Goal: Task Accomplishment & Management: Complete application form

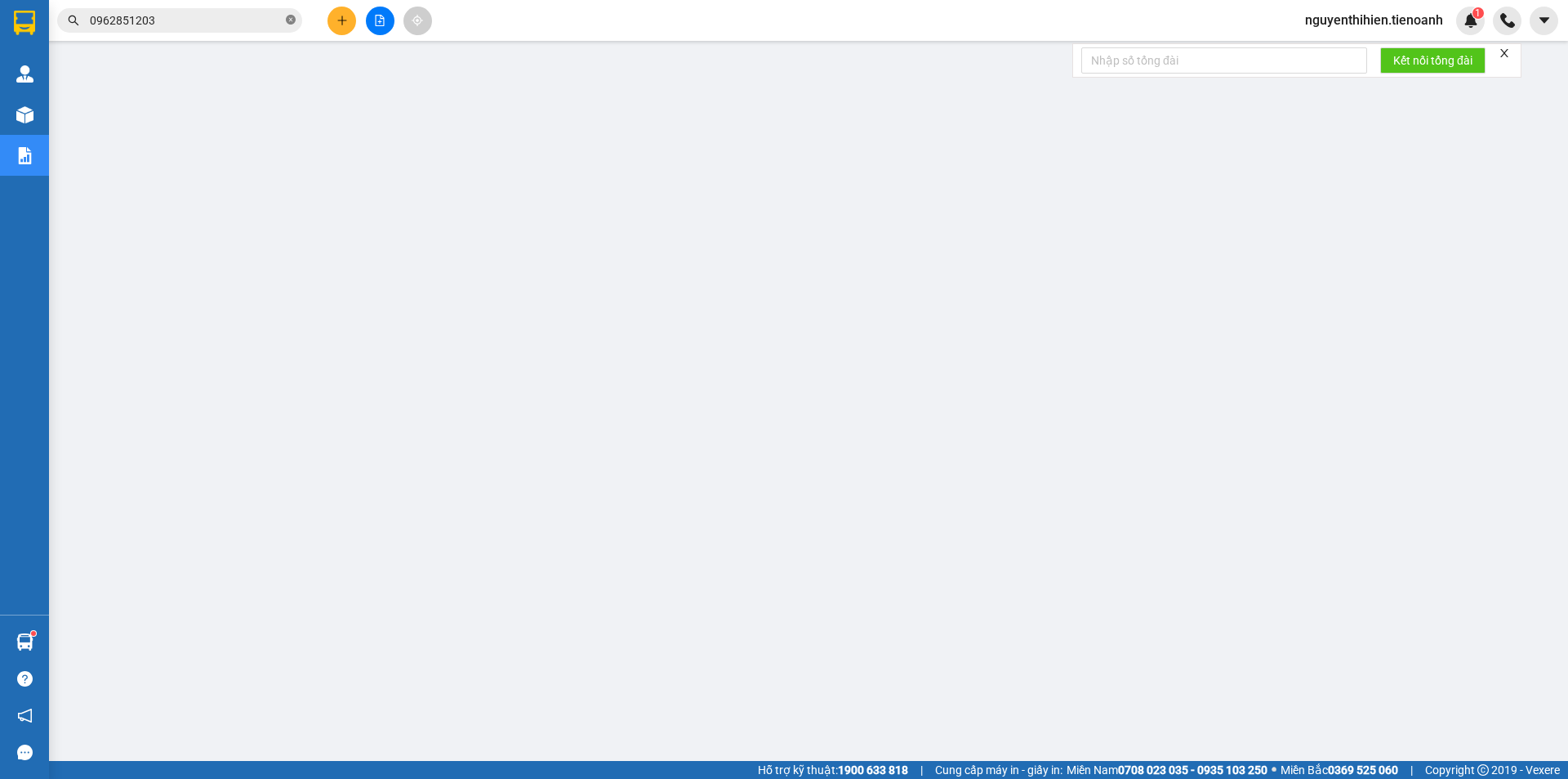
click at [285, 21] on icon "close-circle" at bounding box center [290, 19] width 10 height 10
click at [338, 21] on icon "plus" at bounding box center [342, 20] width 11 height 11
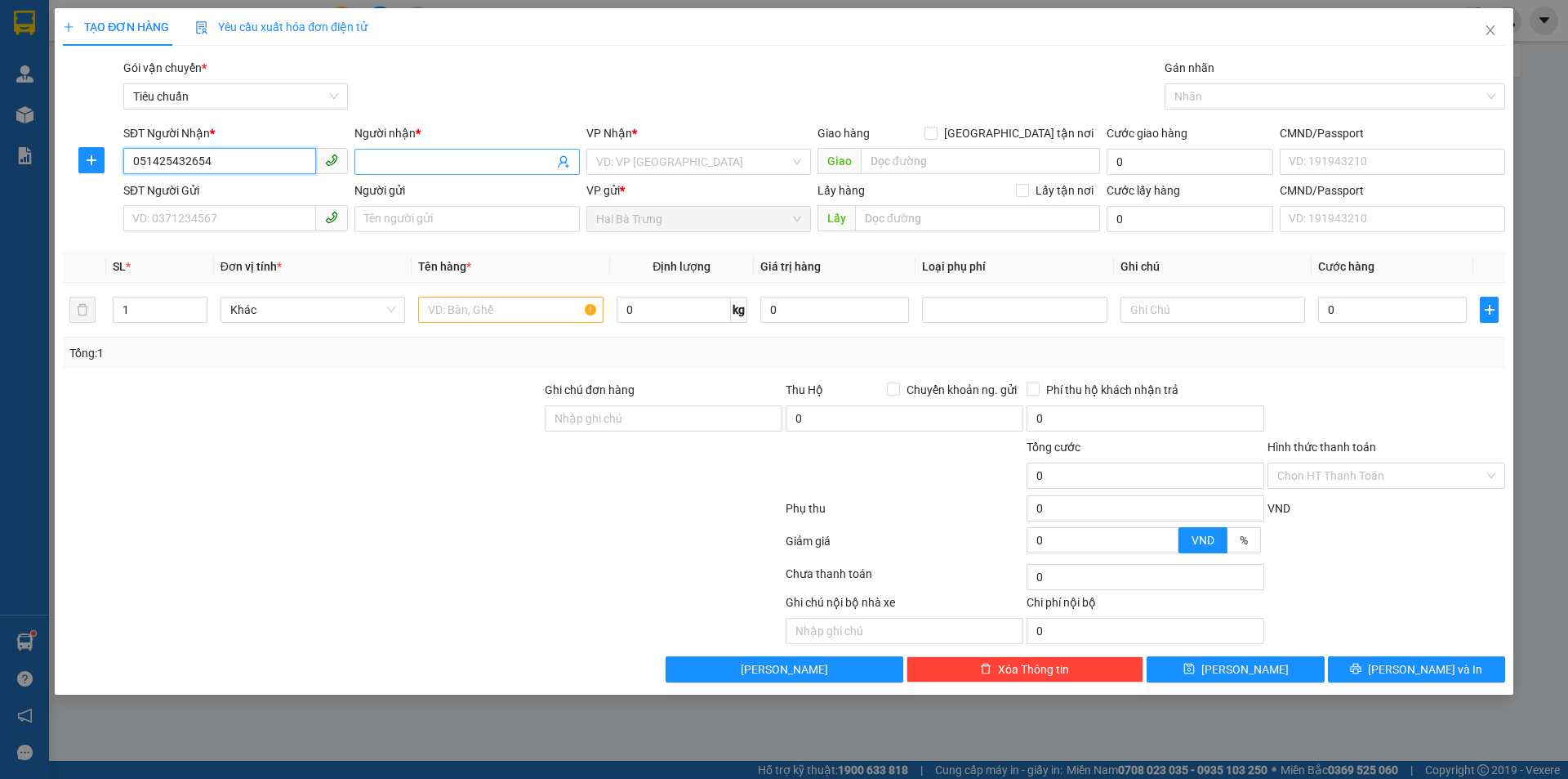
type input "051425432654"
click at [413, 154] on input "Người nhận *" at bounding box center [458, 162] width 188 height 18
type input "lihlyh"
click at [242, 225] on input "SĐT Người Gửi" at bounding box center [220, 218] width 193 height 27
type input "012543254"
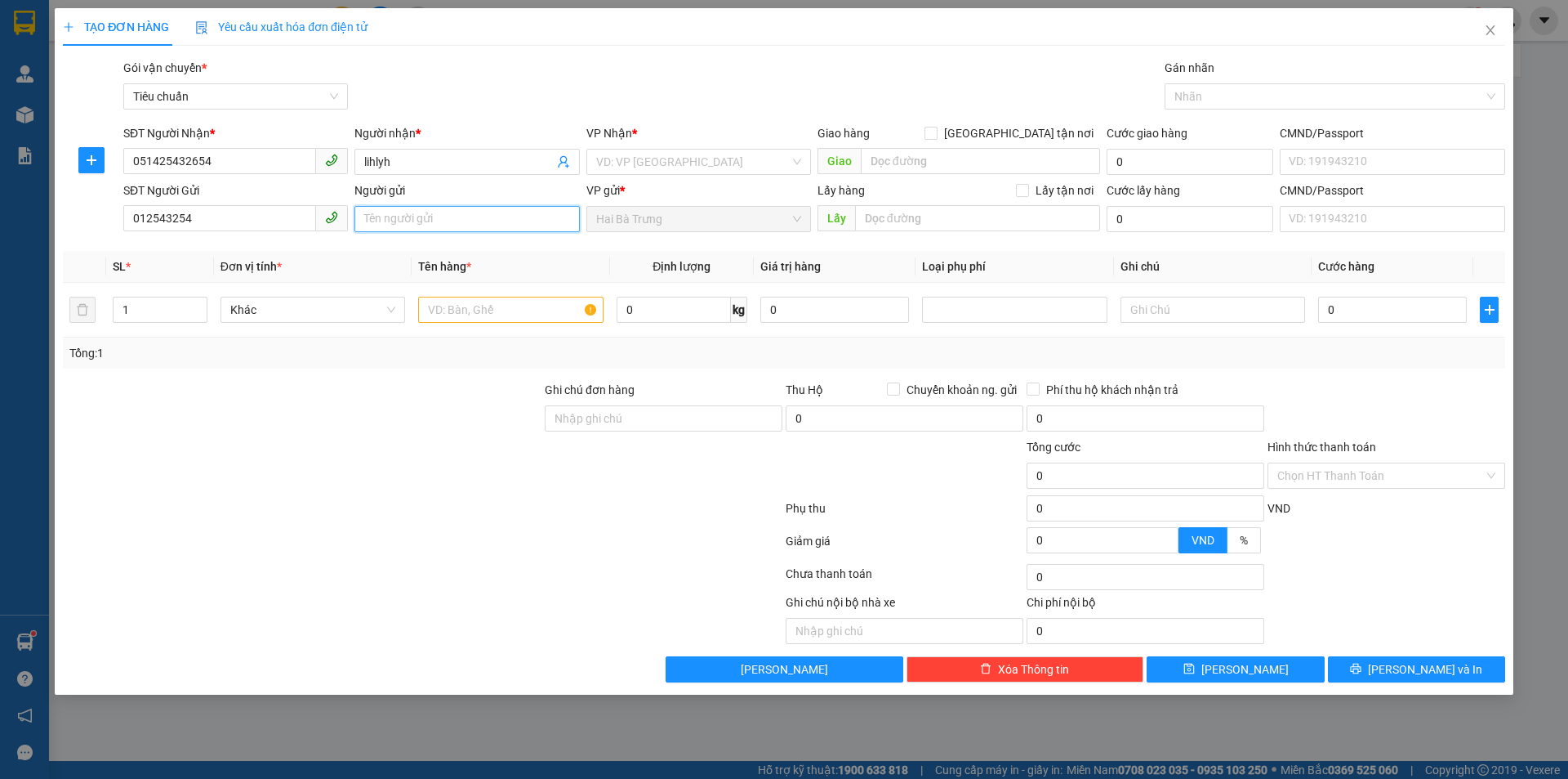
click at [454, 225] on input "Người gửi" at bounding box center [467, 219] width 225 height 27
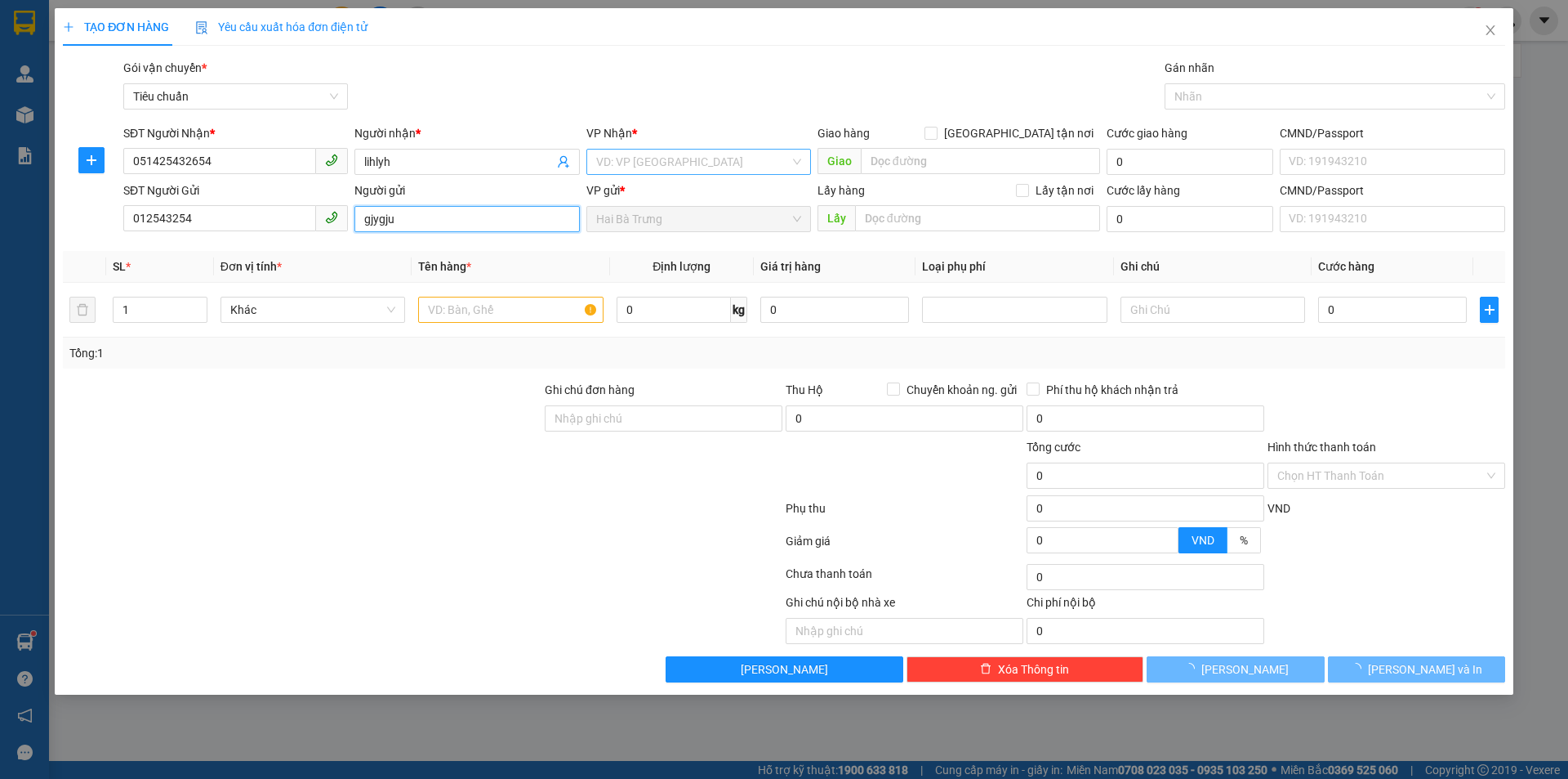
type input "gjygju"
click at [639, 159] on input "search" at bounding box center [693, 161] width 194 height 25
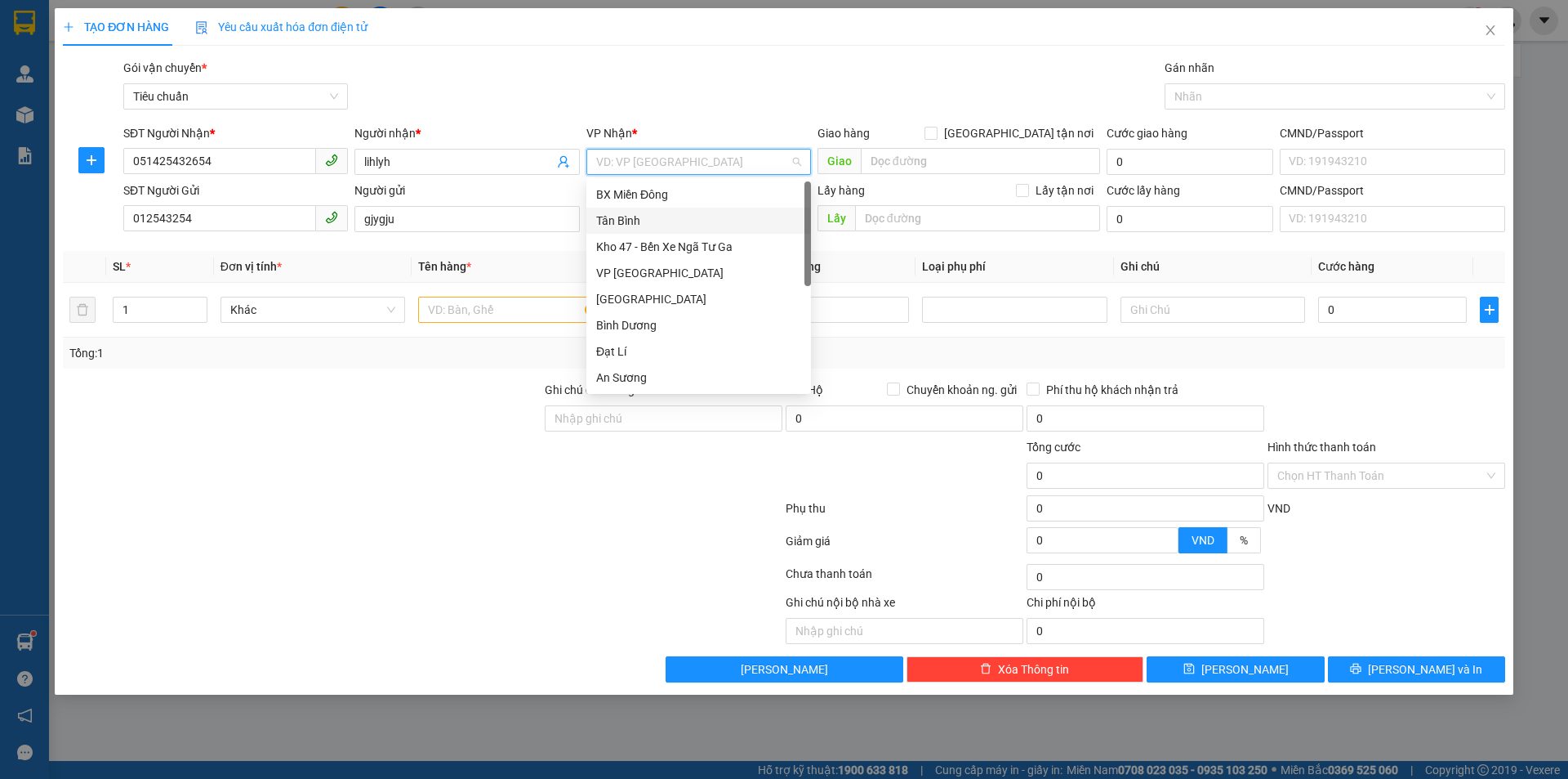
click at [639, 217] on div "Tân Bình" at bounding box center [699, 221] width 205 height 18
click at [628, 222] on div "Tân Bình" at bounding box center [699, 221] width 205 height 18
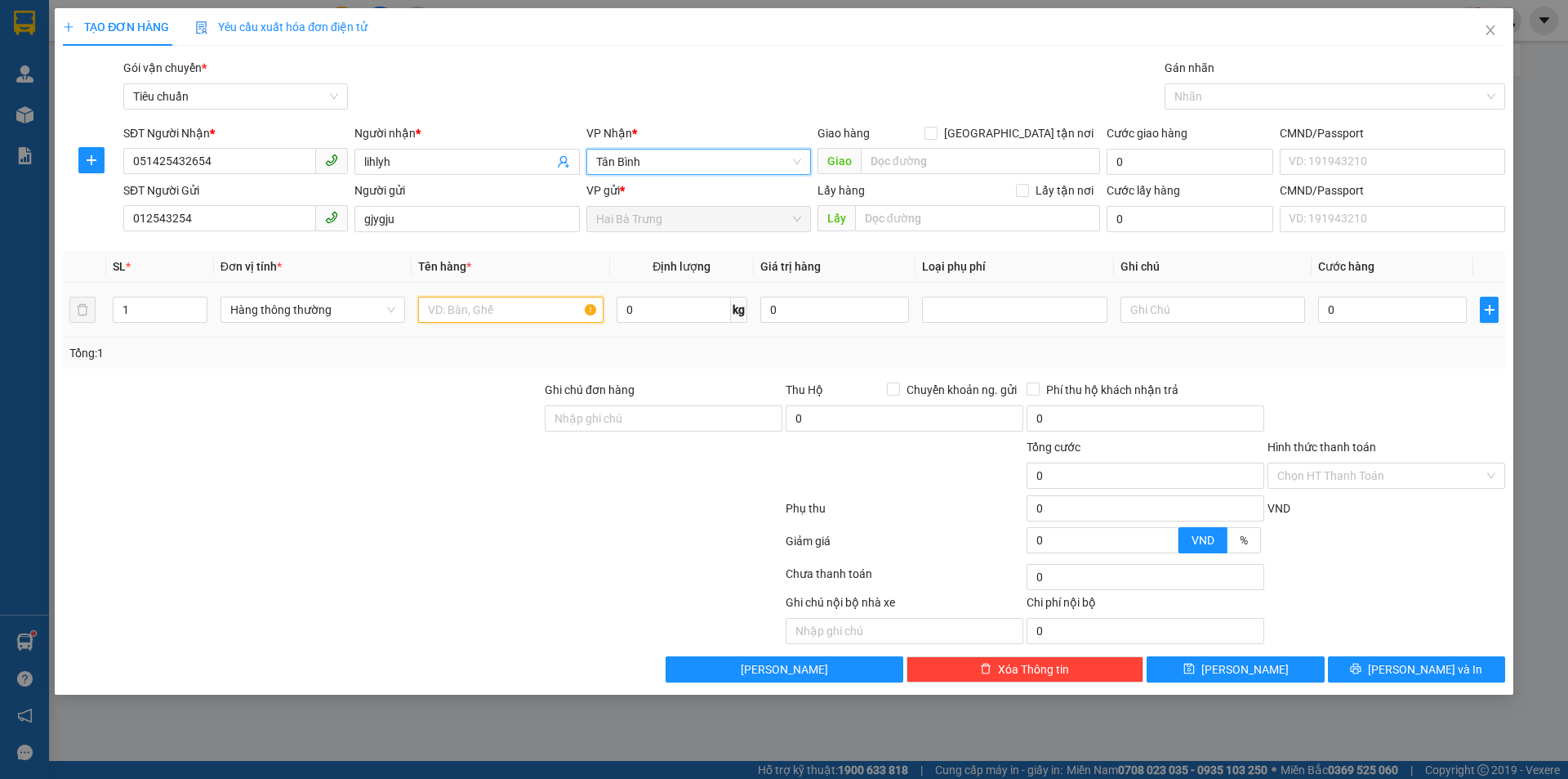
click at [464, 307] on input "text" at bounding box center [510, 309] width 185 height 27
click at [1311, 346] on div "Tổng: 1" at bounding box center [784, 353] width 1429 height 18
click at [666, 309] on input "0" at bounding box center [673, 309] width 114 height 27
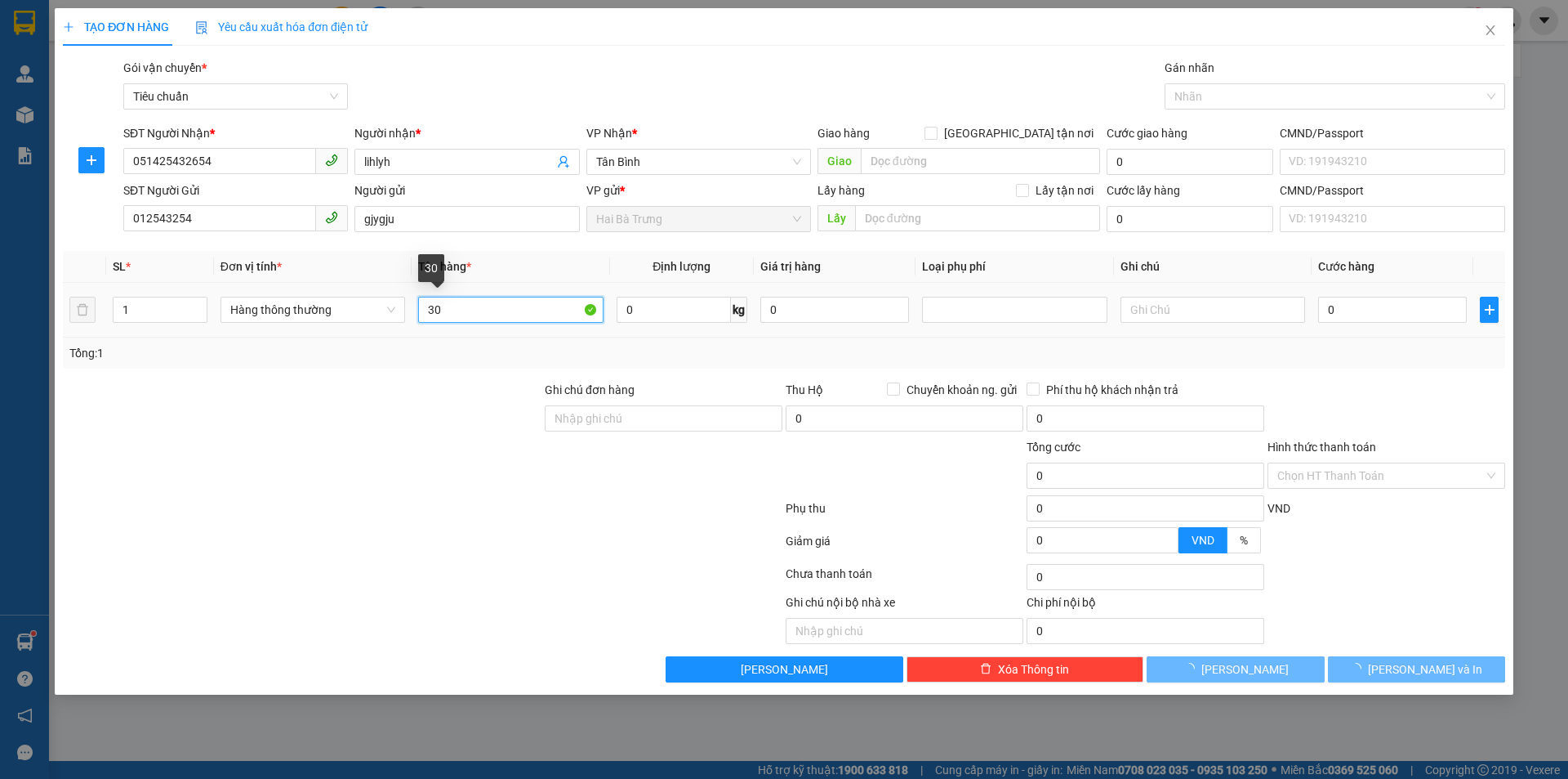
click at [492, 306] on input "30" at bounding box center [510, 309] width 185 height 27
click at [459, 306] on input "30" at bounding box center [510, 309] width 185 height 27
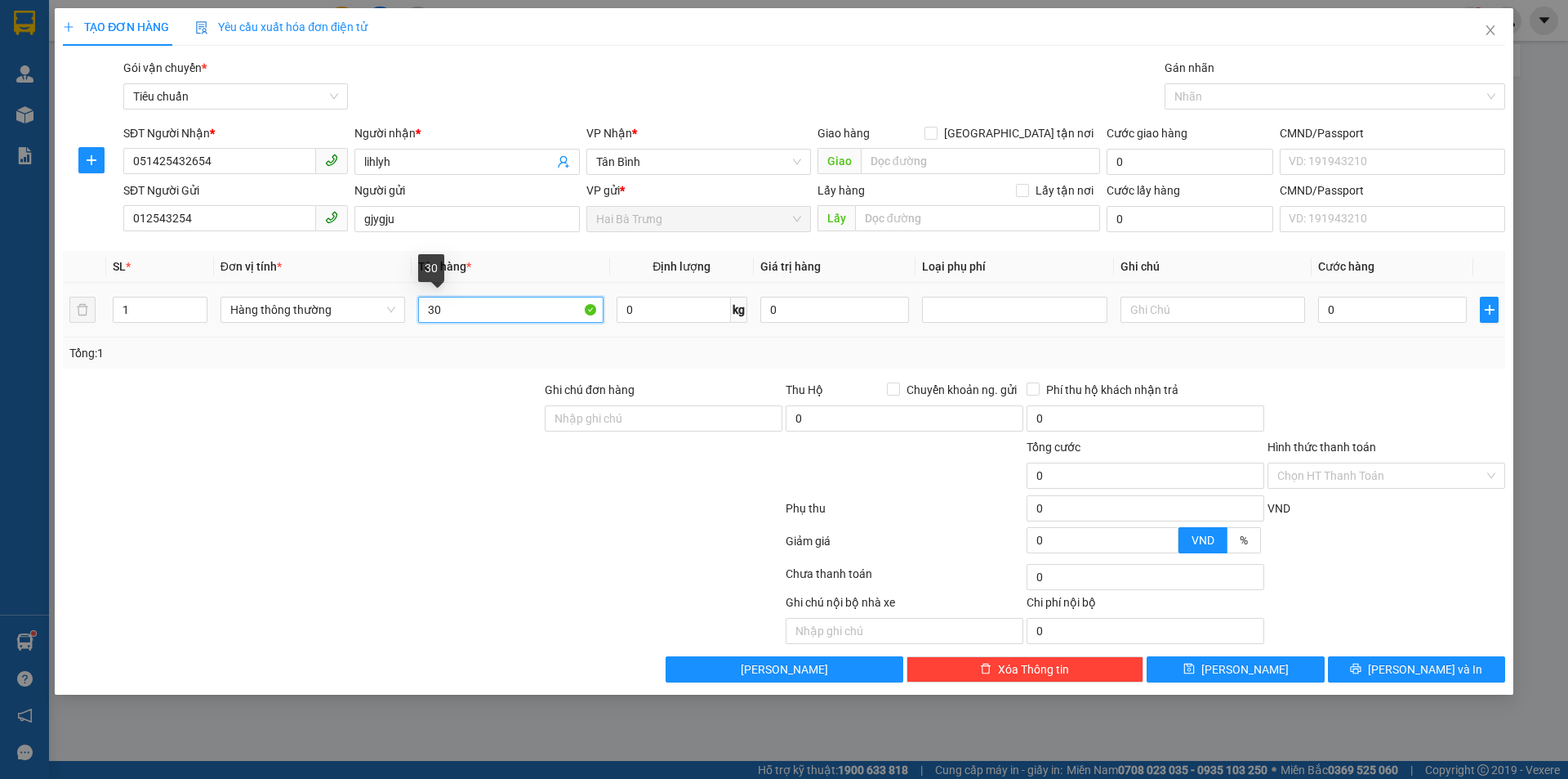
type input "3"
type input "1"
click at [667, 308] on input "0" at bounding box center [673, 309] width 114 height 27
type input "30"
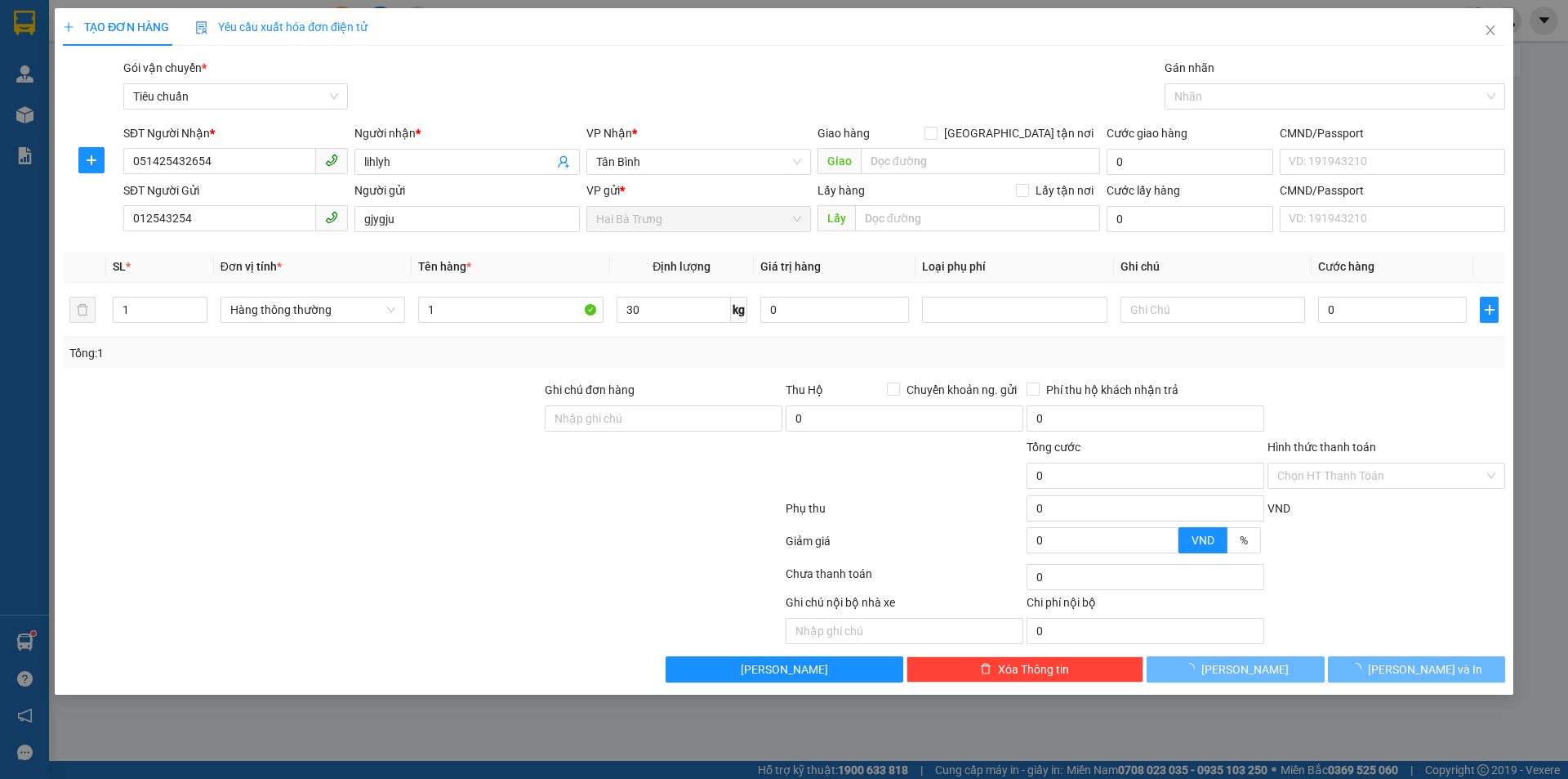
click at [1252, 362] on div "Tổng: 1" at bounding box center [784, 353] width 1443 height 31
type input "65.000"
